Goal: Information Seeking & Learning: Compare options

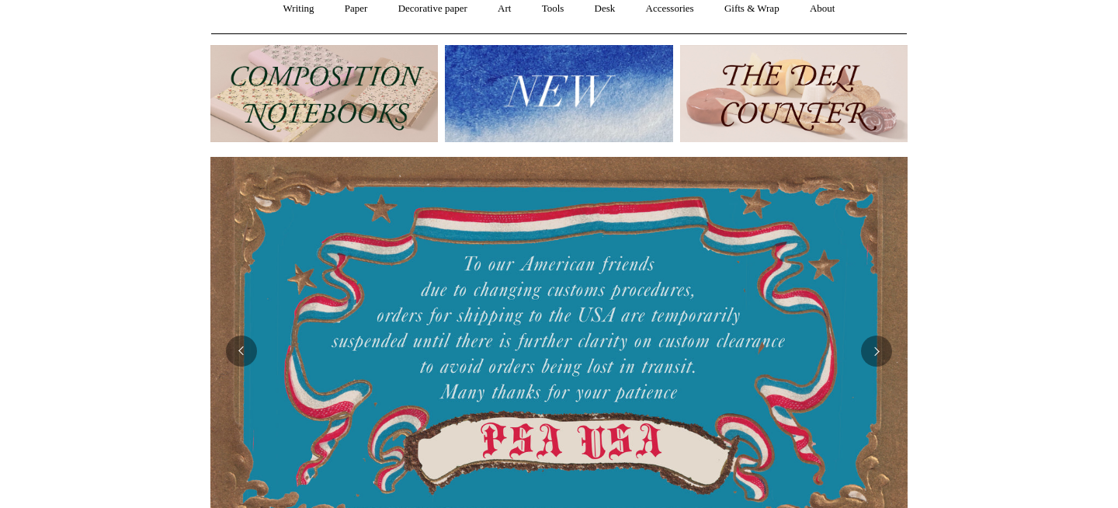
scroll to position [157, 0]
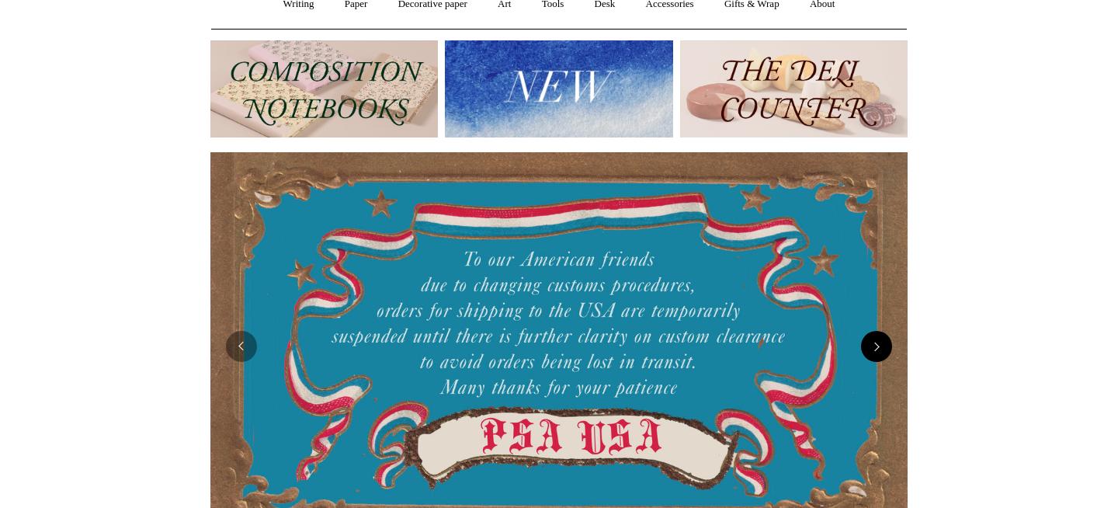
click at [881, 354] on button "Next" at bounding box center [876, 346] width 31 height 31
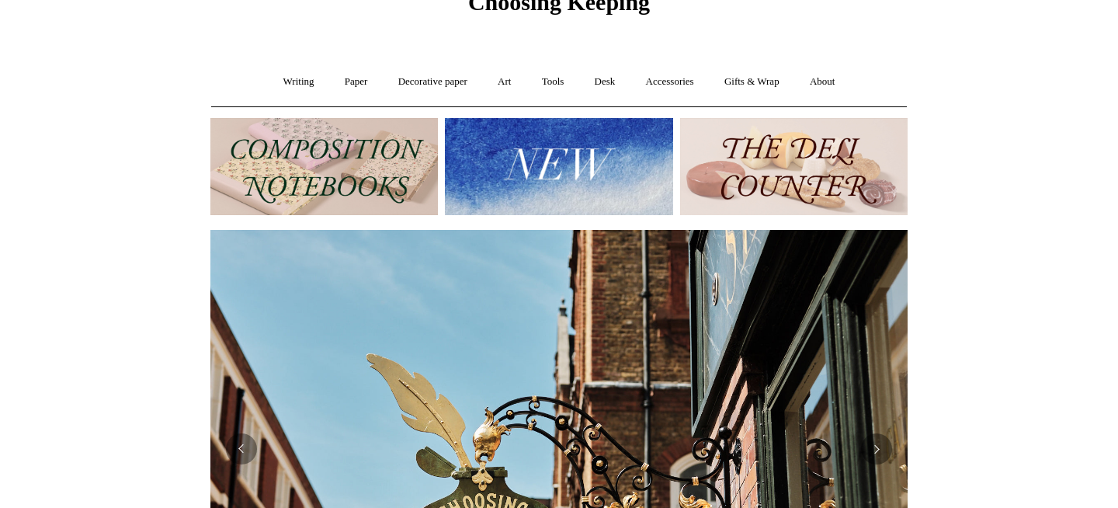
scroll to position [0, 0]
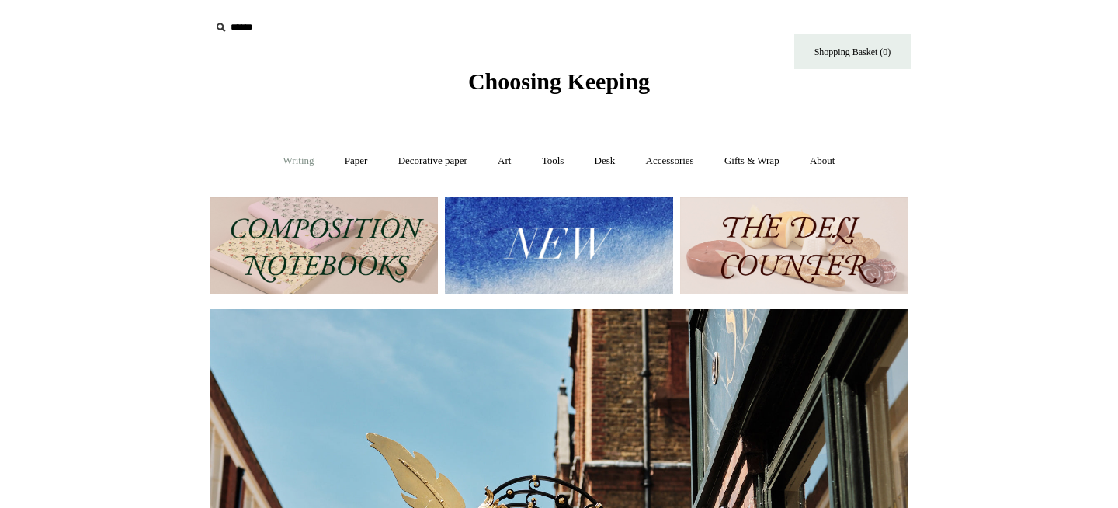
click at [269, 164] on link "Writing +" at bounding box center [298, 161] width 59 height 41
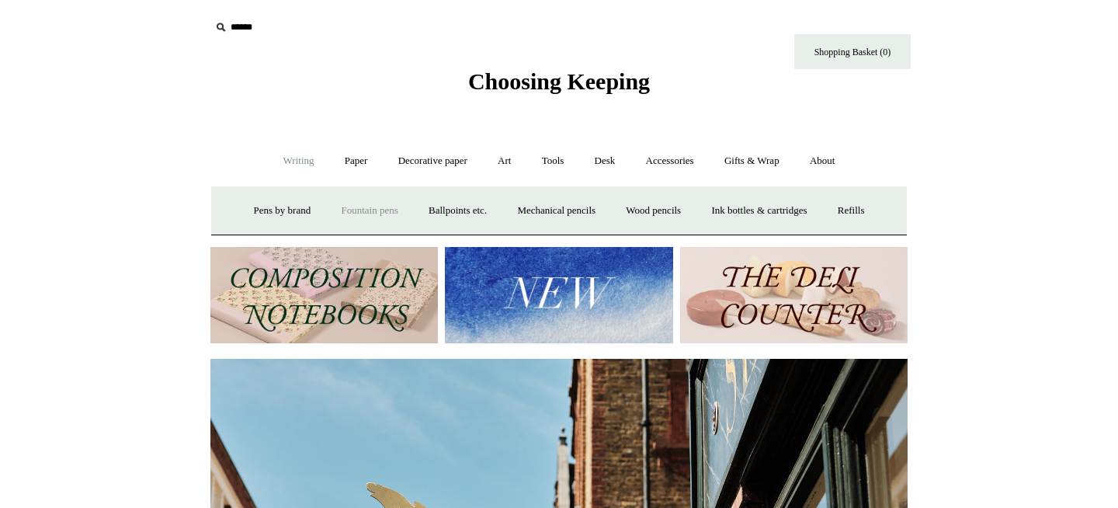
click at [339, 213] on link "Fountain pens +" at bounding box center [369, 210] width 85 height 41
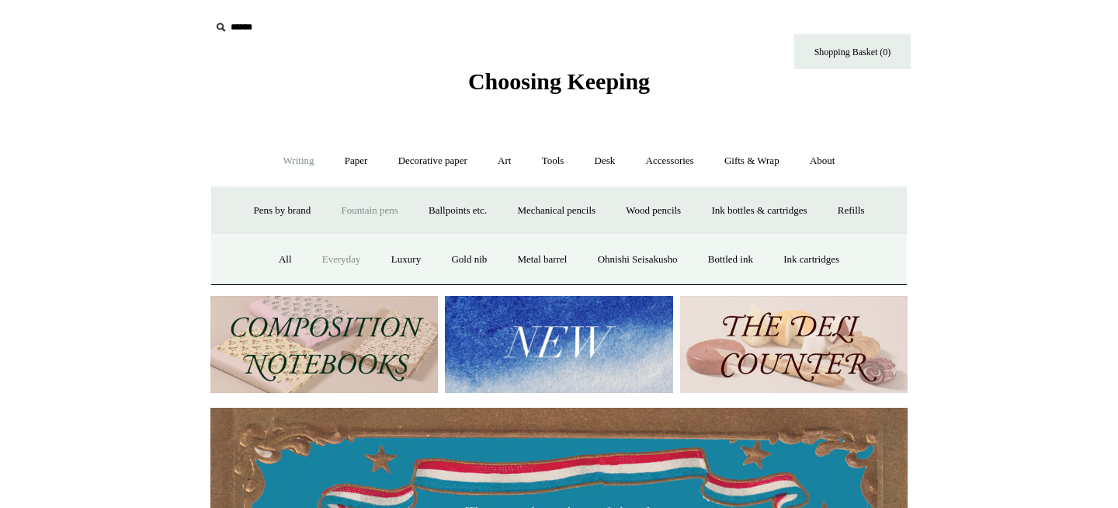
click at [314, 255] on link "Everyday" at bounding box center [341, 259] width 67 height 41
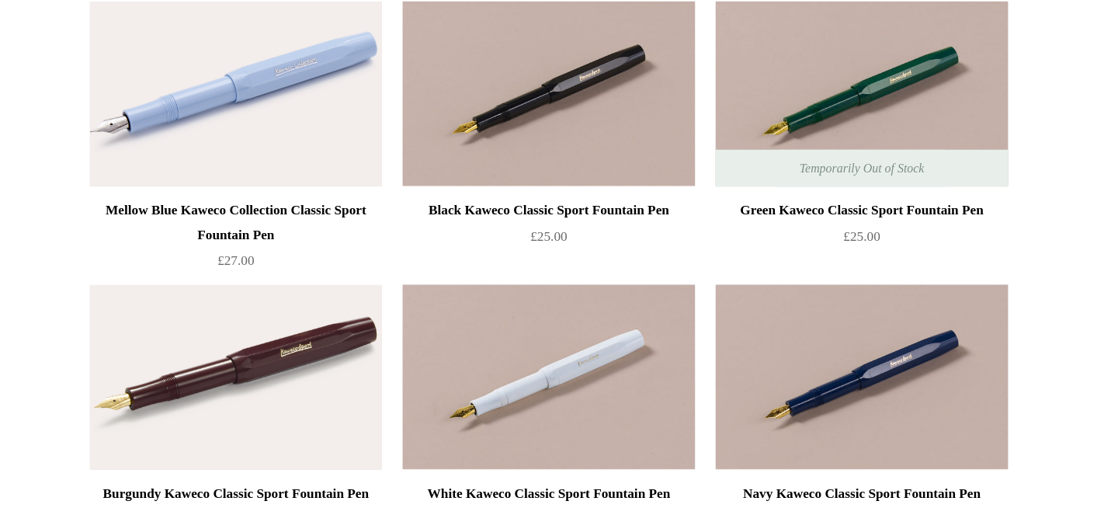
scroll to position [89, 0]
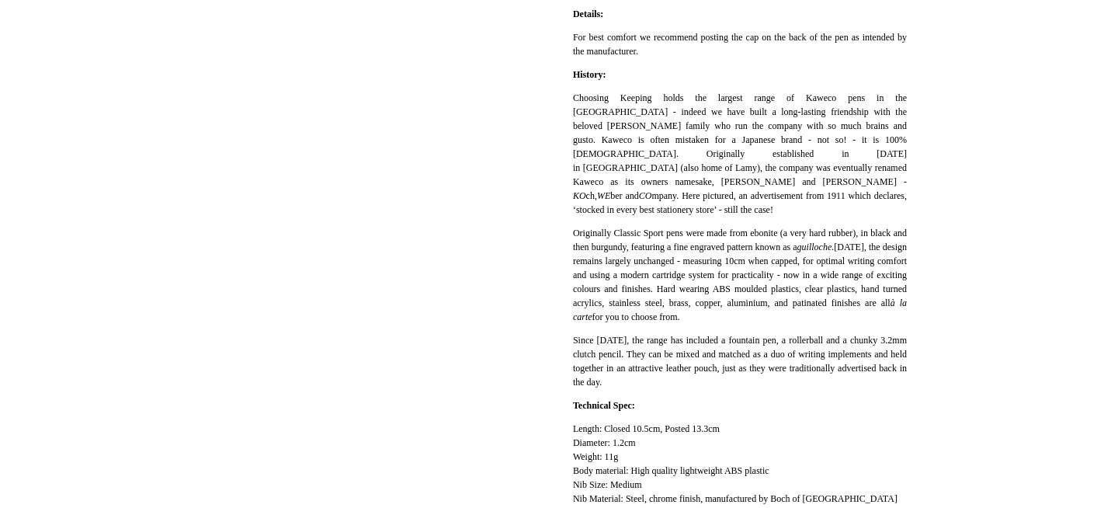
scroll to position [887, 0]
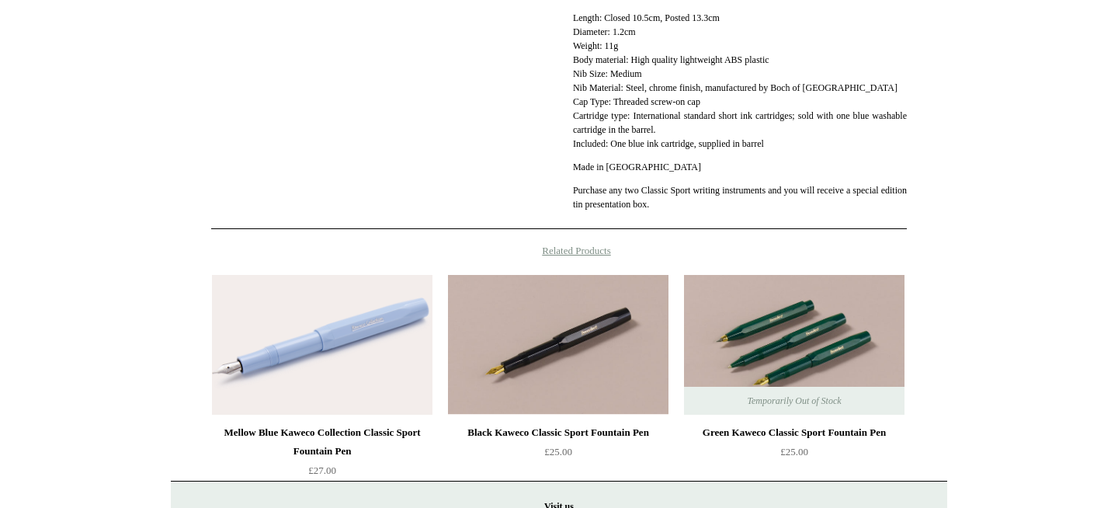
click at [819, 359] on img at bounding box center [794, 345] width 220 height 140
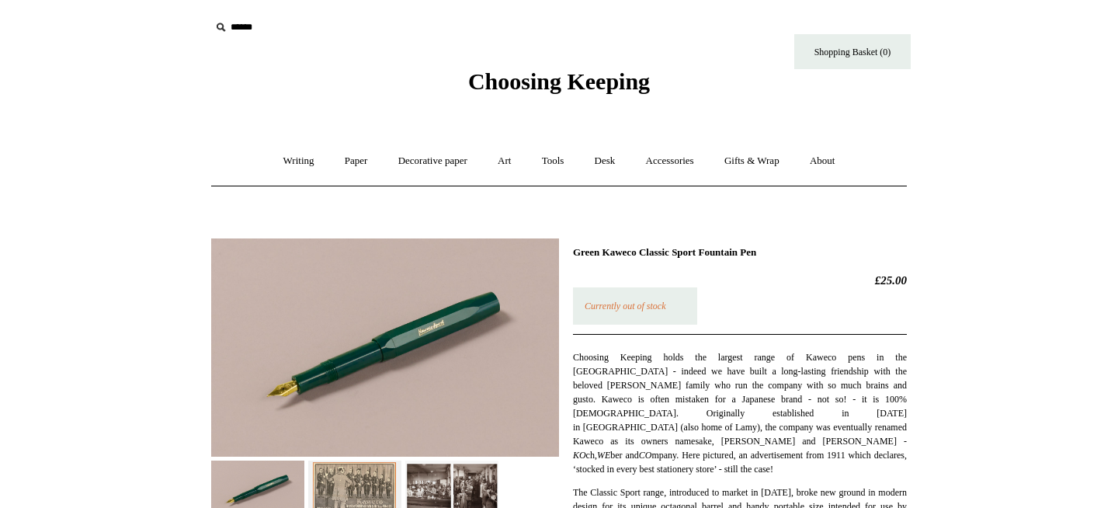
scroll to position [78, 0]
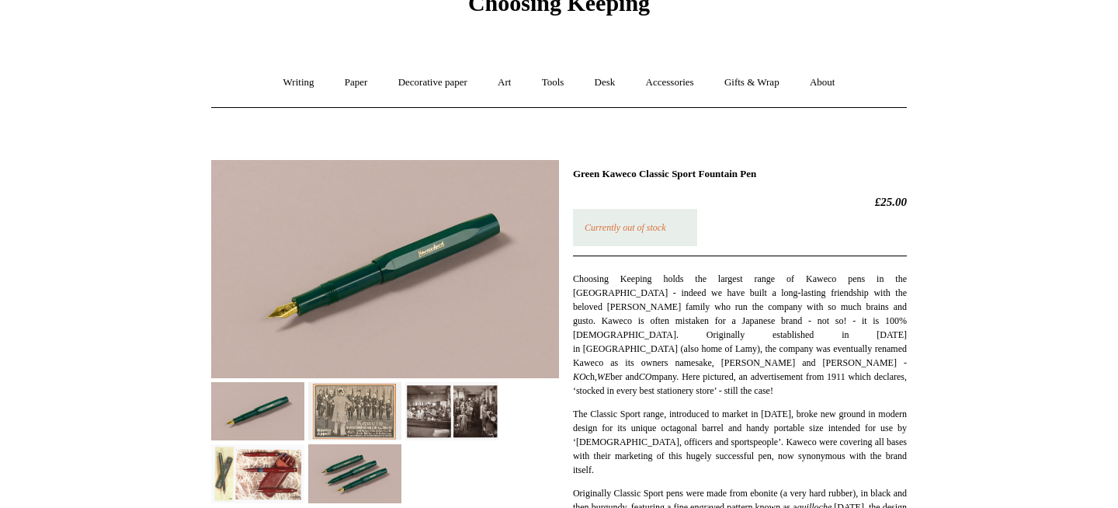
click at [356, 409] on img at bounding box center [354, 411] width 93 height 58
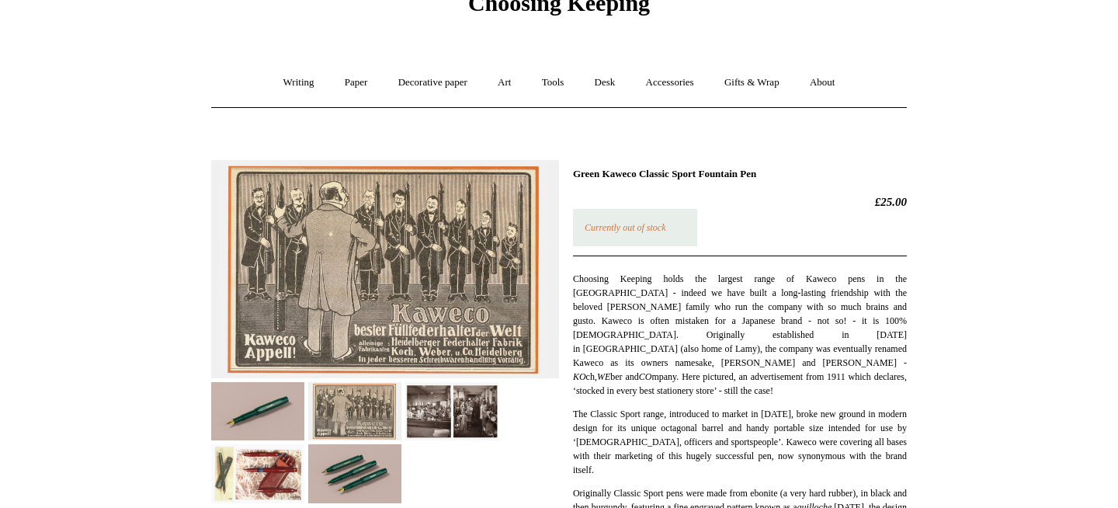
click at [414, 406] on img at bounding box center [451, 411] width 93 height 58
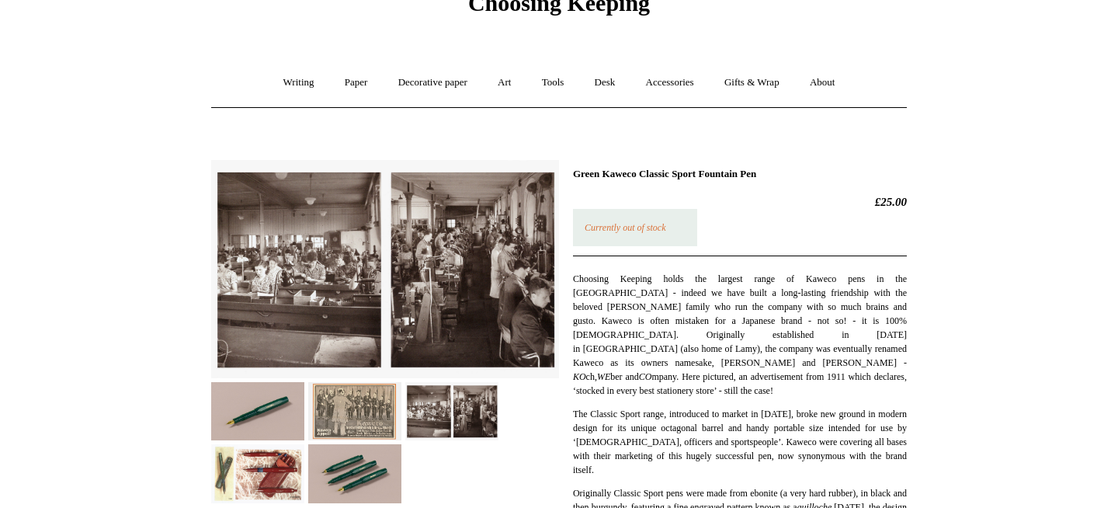
click at [455, 406] on img at bounding box center [451, 411] width 93 height 58
click at [473, 406] on img at bounding box center [451, 411] width 93 height 58
click at [313, 446] on img at bounding box center [354, 473] width 93 height 58
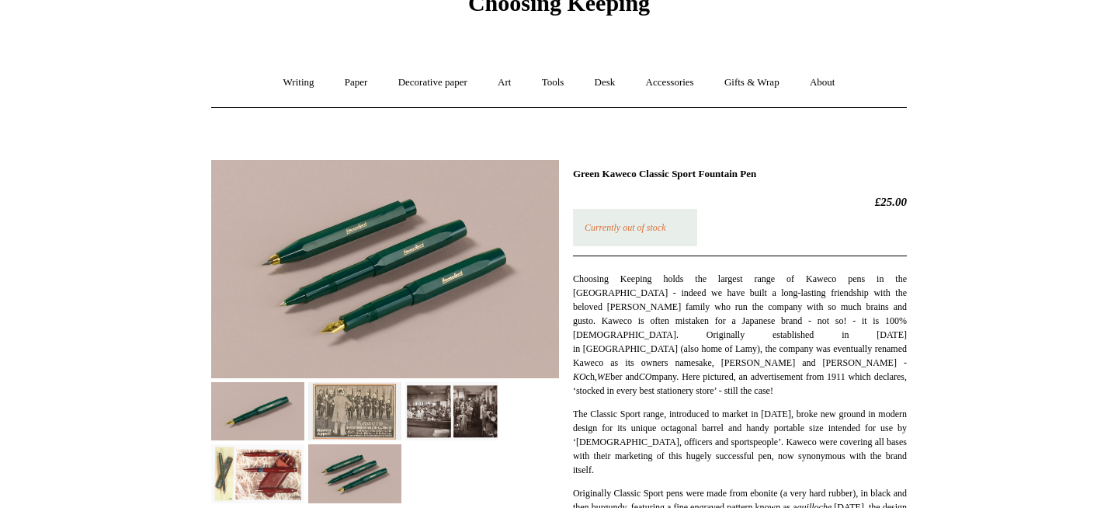
click at [286, 462] on img at bounding box center [257, 473] width 93 height 58
